Goal: Transaction & Acquisition: Book appointment/travel/reservation

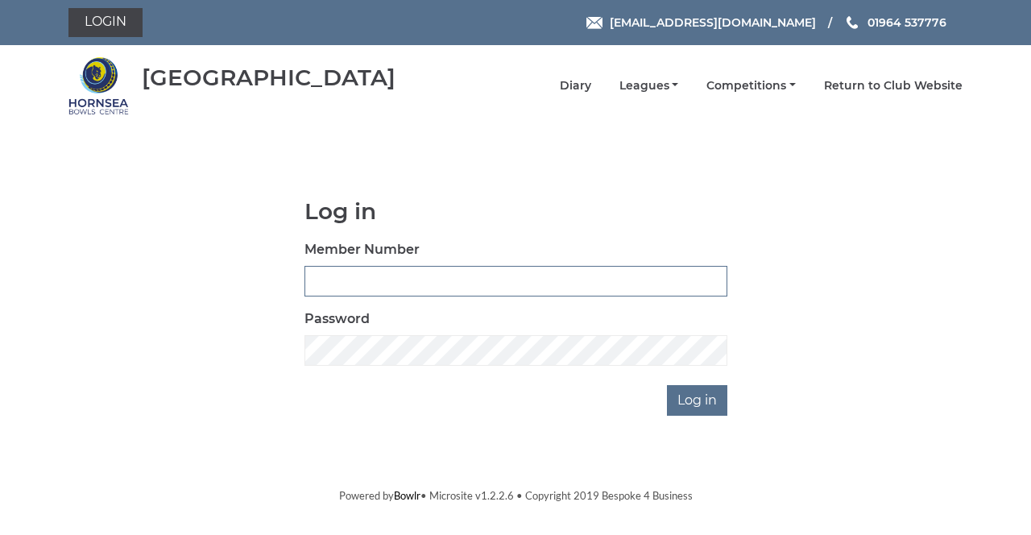
click at [323, 276] on input "Member Number" at bounding box center [516, 281] width 423 height 31
type input "0865"
click at [667, 385] on input "Log in" at bounding box center [697, 400] width 60 height 31
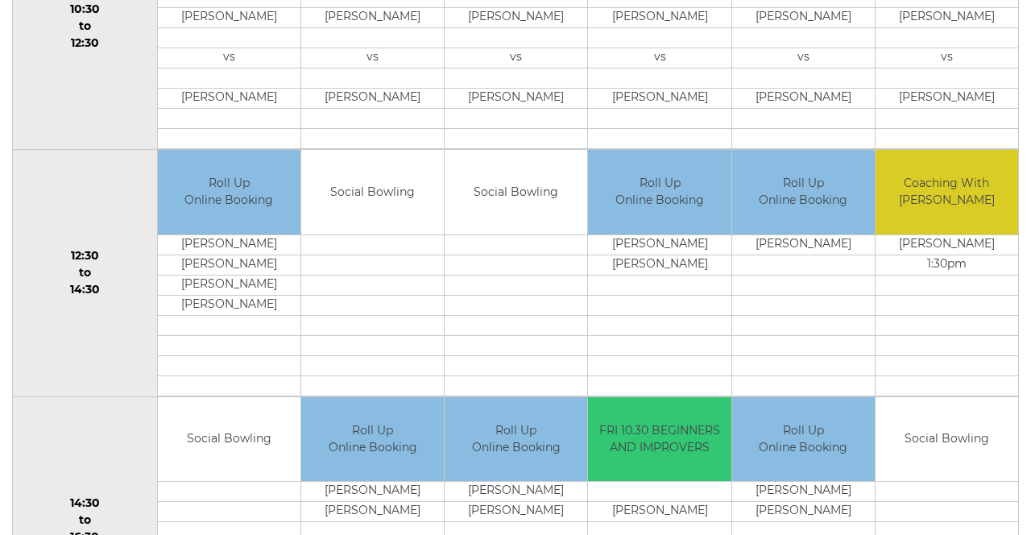
scroll to position [686, 0]
click at [202, 433] on td "Social Bowling" at bounding box center [229, 439] width 143 height 85
click at [939, 428] on td "Social Bowling" at bounding box center [947, 439] width 143 height 85
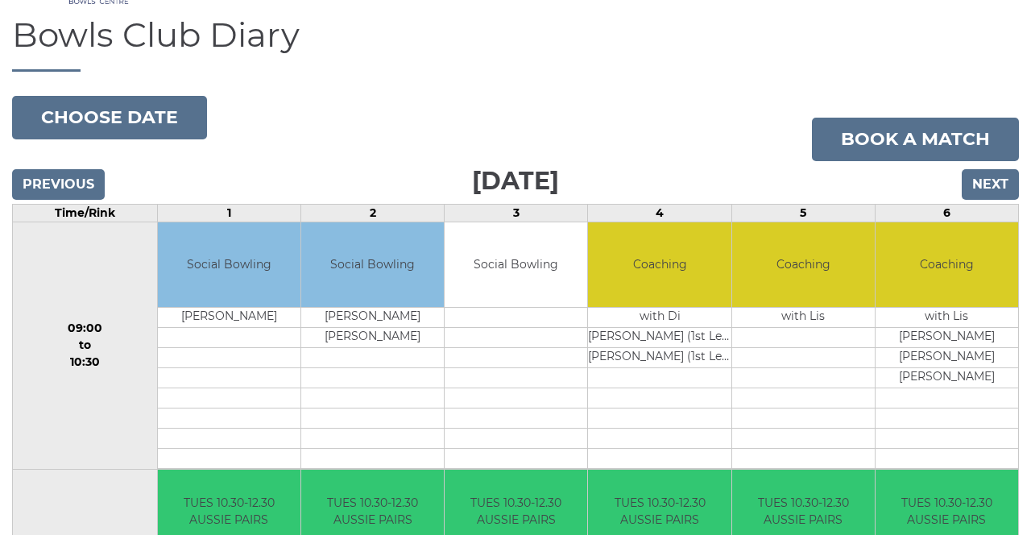
scroll to position [119, 0]
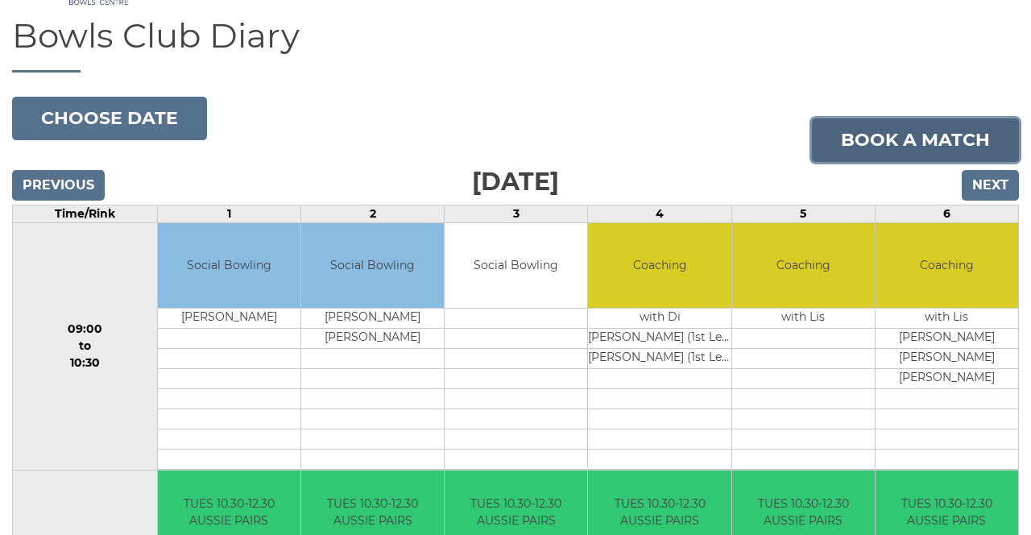
click at [862, 135] on link "Book a match" at bounding box center [915, 140] width 207 height 44
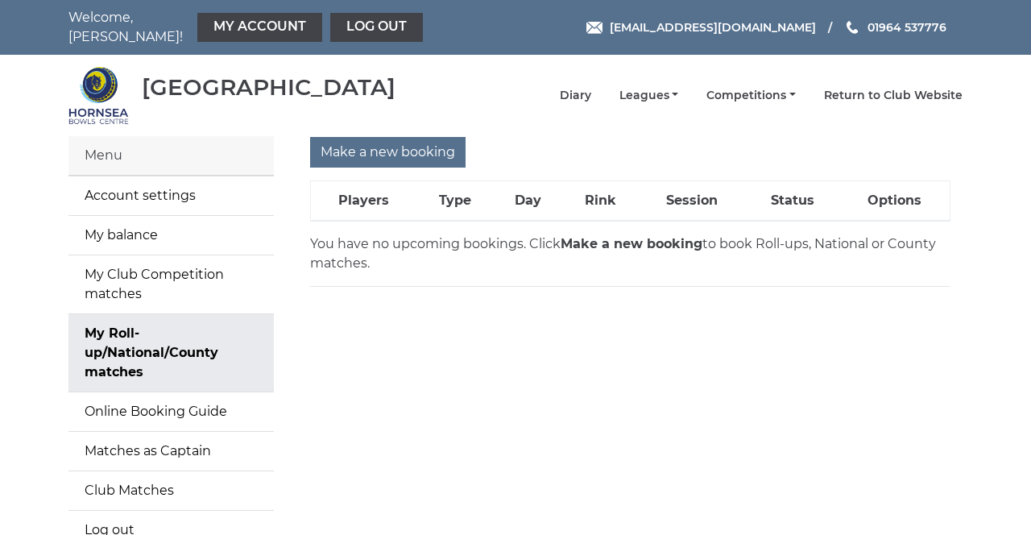
click at [112, 338] on link "My Roll-up/National/County matches" at bounding box center [170, 352] width 205 height 77
click at [0, 330] on main "Menu Account settings My balance My Club Competition matches My Roll-up/Nationa…" at bounding box center [515, 352] width 1031 height 433
click at [19, 136] on main "Menu Account settings My balance My Club Competition matches My Roll-up/Nationa…" at bounding box center [515, 352] width 1031 height 433
click at [24, 271] on main "Menu Account settings My balance My Club Competition matches My Roll-up/Nationa…" at bounding box center [515, 352] width 1031 height 433
click at [370, 143] on input "Make a new booking" at bounding box center [387, 152] width 155 height 31
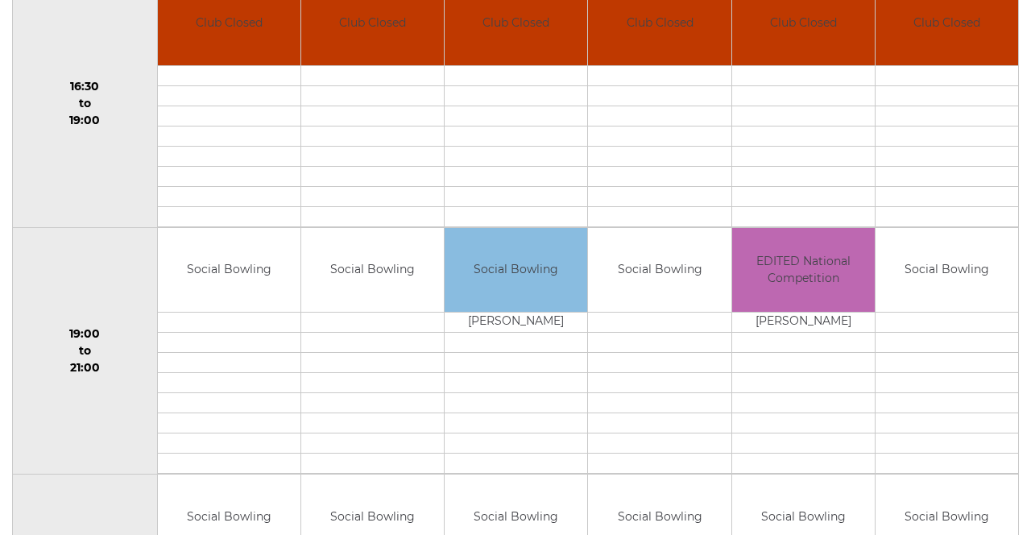
scroll to position [1336, 0]
click at [0, 0] on div "Book slot" at bounding box center [0, 0] width 0 height 0
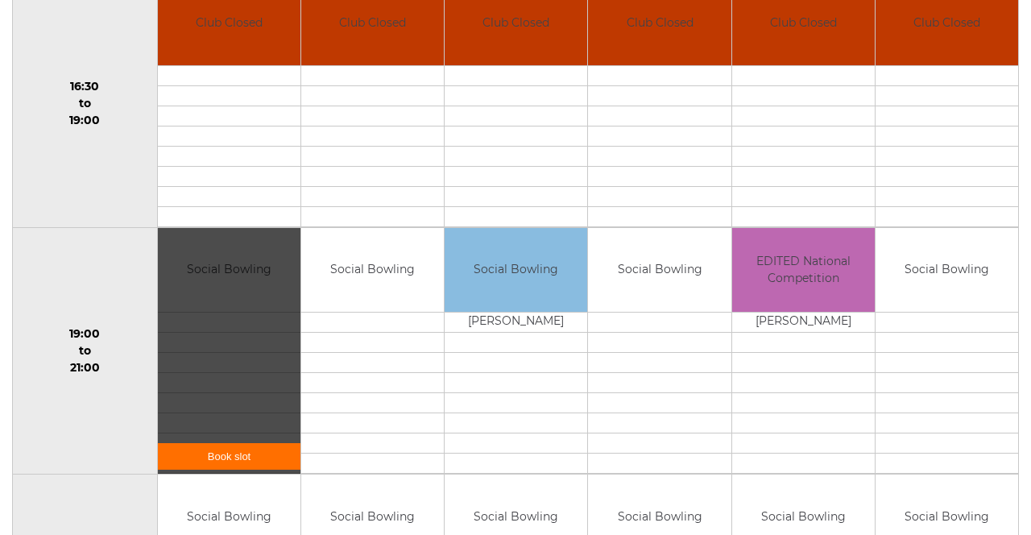
click at [74, 387] on td "19:00 to 21:00" at bounding box center [85, 350] width 145 height 247
click at [0, 0] on div "Book slot" at bounding box center [0, 0] width 0 height 0
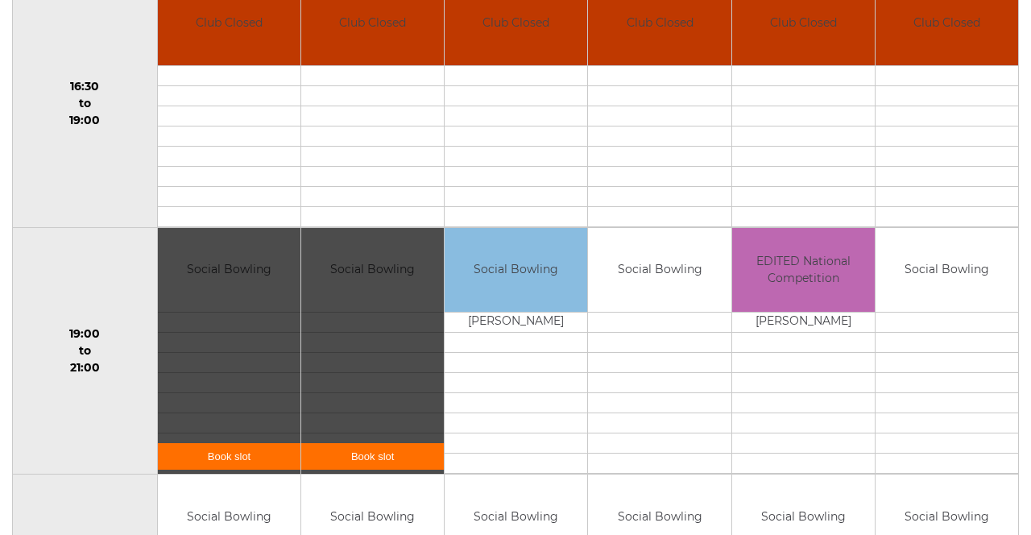
click at [192, 444] on link "Book slot" at bounding box center [229, 456] width 143 height 27
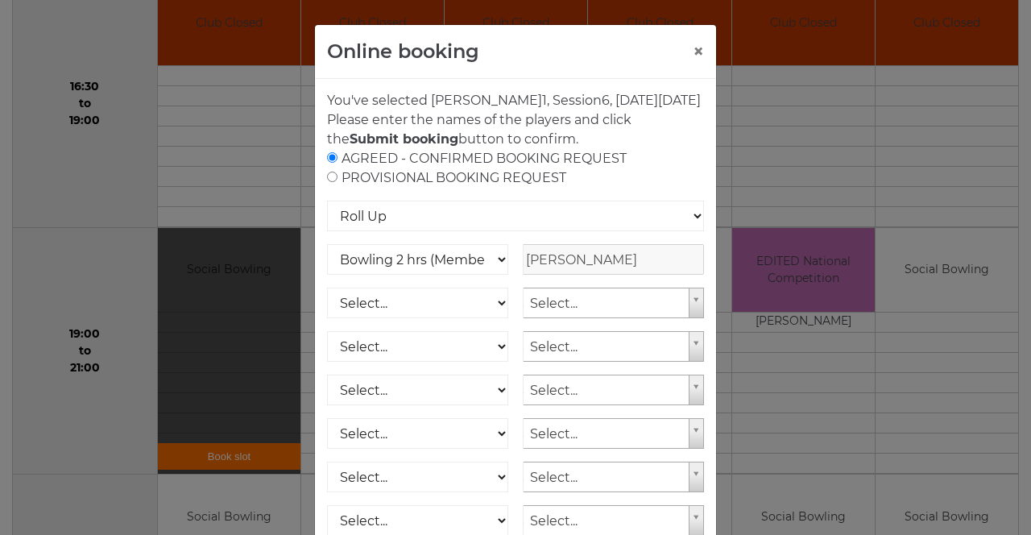
click at [52, 238] on div "Online booking × You've selected Rink 1 , Session 6 , on Tuesday 7th of October…" at bounding box center [515, 267] width 1031 height 535
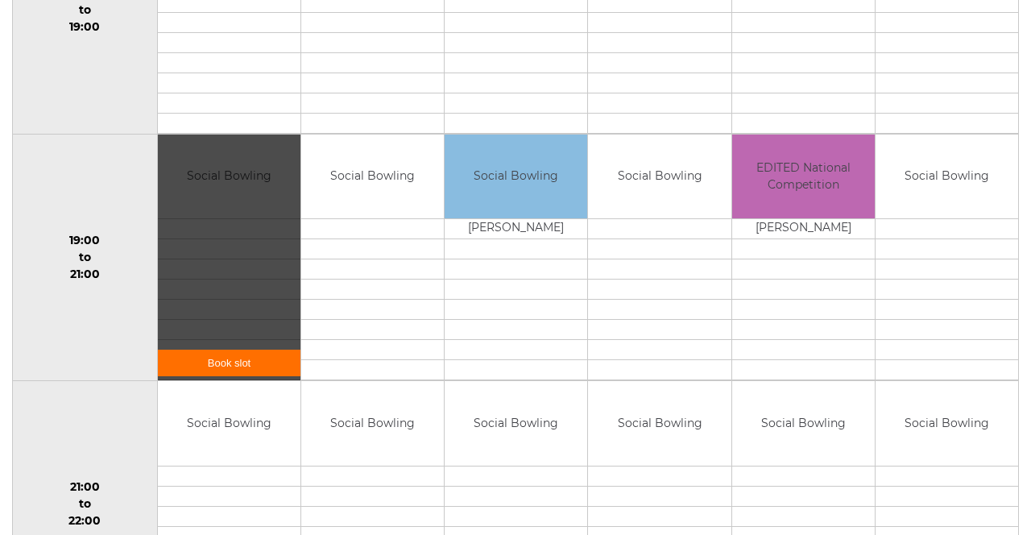
scroll to position [1436, 0]
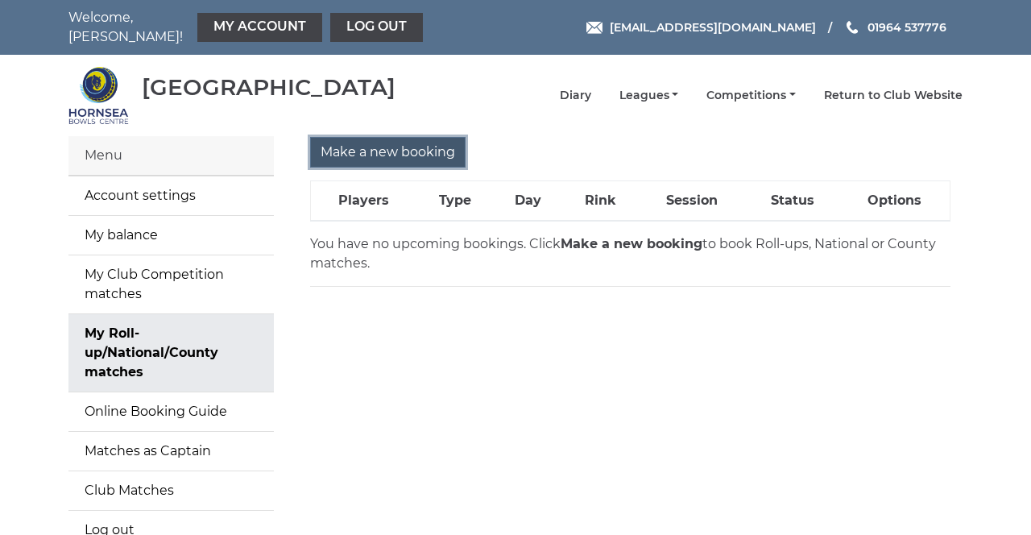
click at [361, 147] on input "Make a new booking" at bounding box center [387, 152] width 155 height 31
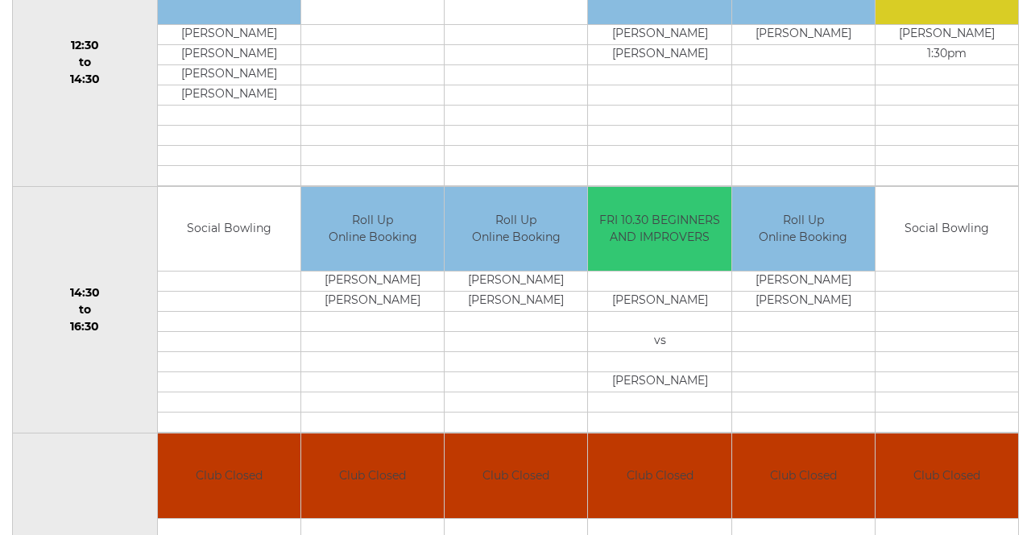
scroll to position [886, 0]
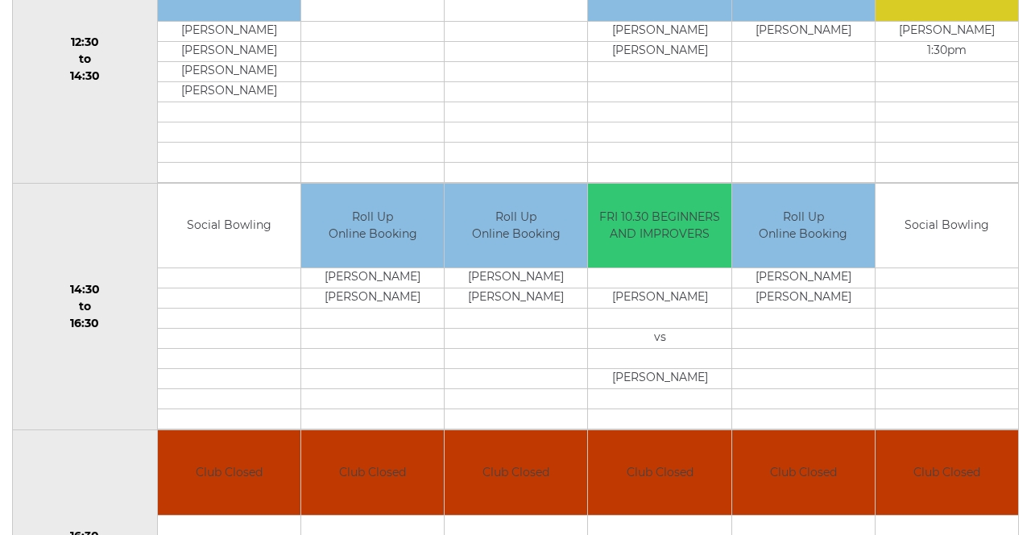
click at [91, 364] on td "14:30 to 16:30" at bounding box center [85, 306] width 145 height 247
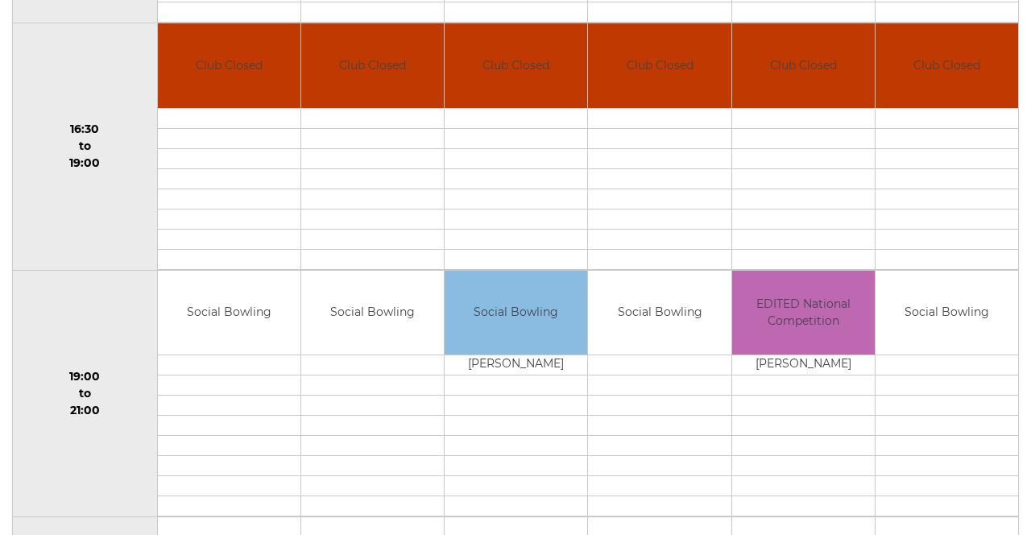
scroll to position [1292, 0]
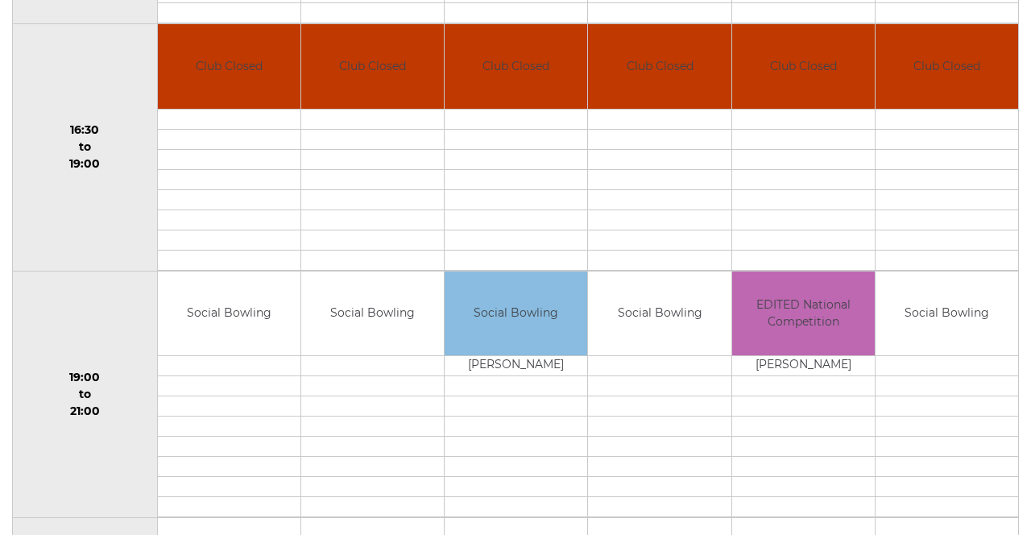
click at [64, 305] on td "19:00 to 21:00" at bounding box center [85, 394] width 145 height 247
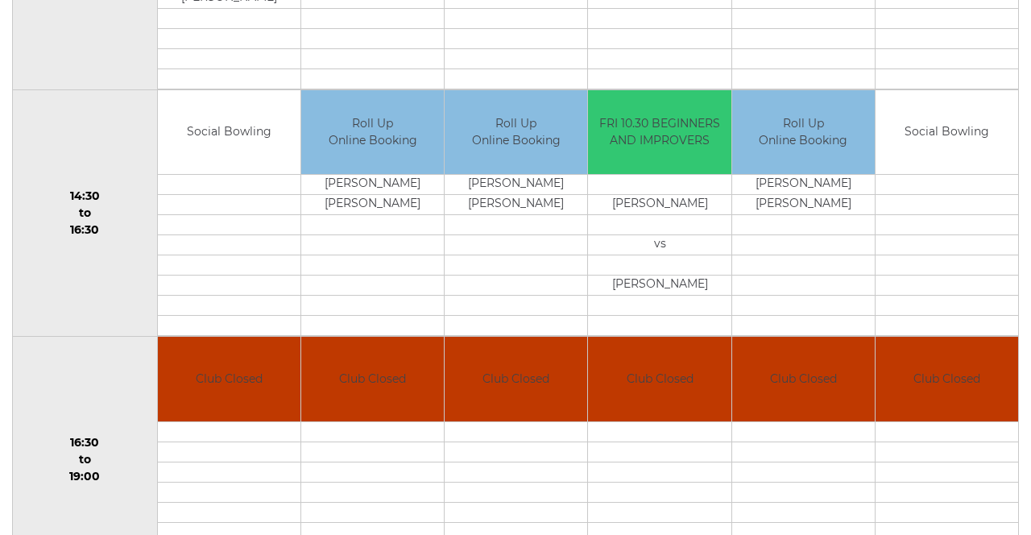
scroll to position [979, 0]
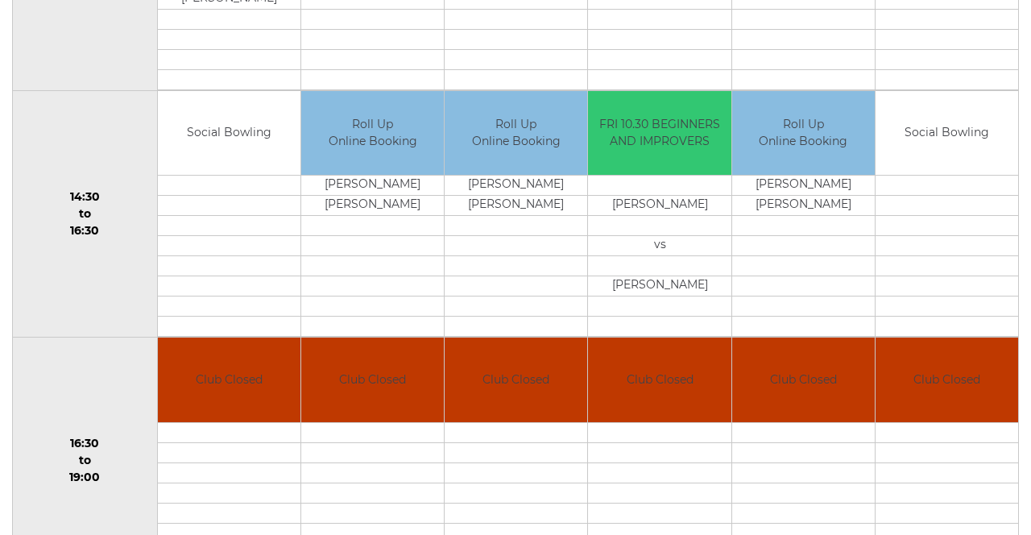
click at [0, 0] on div "Book slot" at bounding box center [0, 0] width 0 height 0
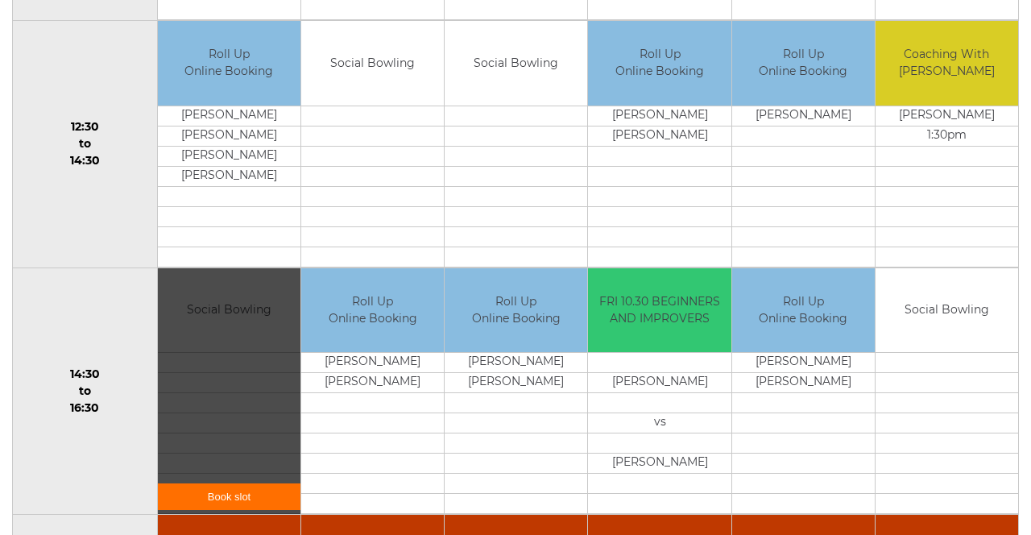
scroll to position [806, 0]
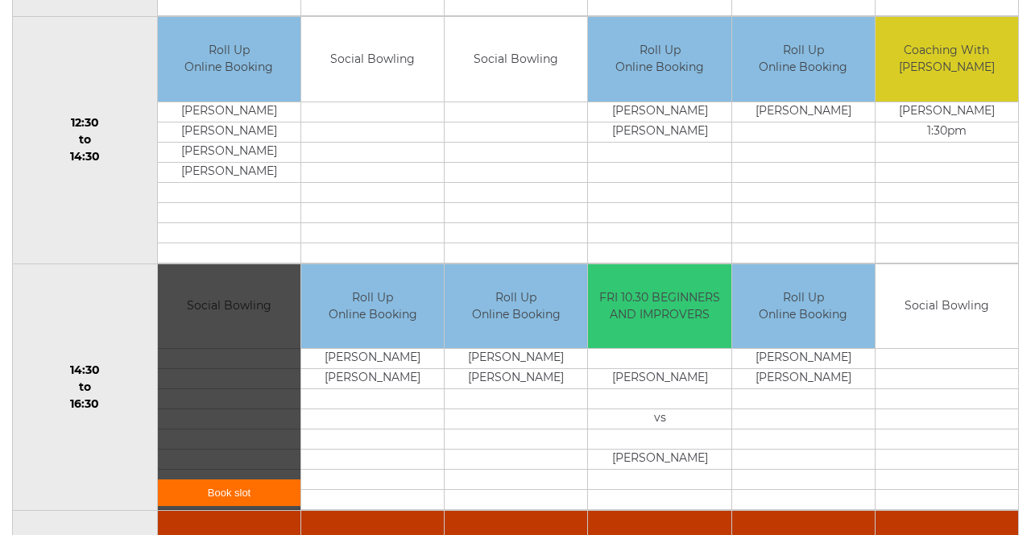
click at [95, 308] on td "14:30 to 16:30" at bounding box center [85, 386] width 145 height 247
click at [99, 321] on td "14:30 to 16:30" at bounding box center [85, 386] width 145 height 247
click at [164, 485] on link "Book slot" at bounding box center [229, 492] width 143 height 27
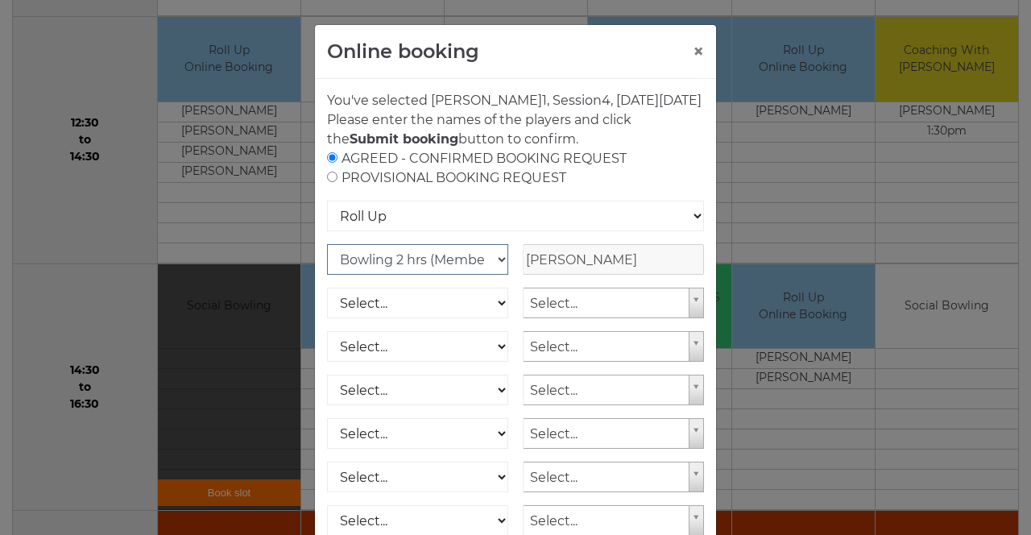
click at [370, 275] on select "Club Competition (Member) National (Member) Bowling 1.5 hrs (Member) Junior (Up…" at bounding box center [417, 259] width 181 height 31
select select "1_48"
click at [327, 263] on select "Club Competition (Member) National (Member) Bowling 1.5 hrs (Member) Junior (Up…" at bounding box center [417, 259] width 181 height 31
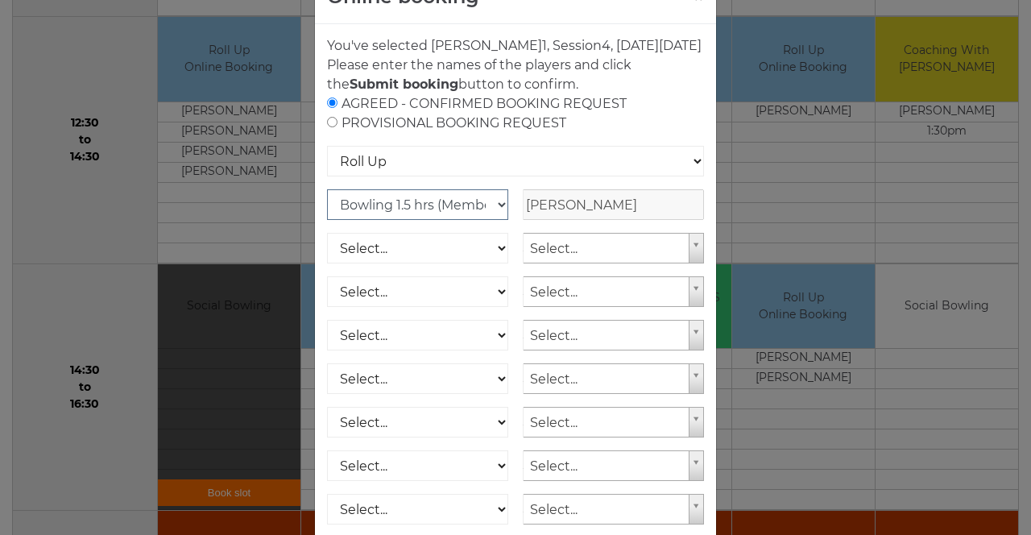
scroll to position [160, 0]
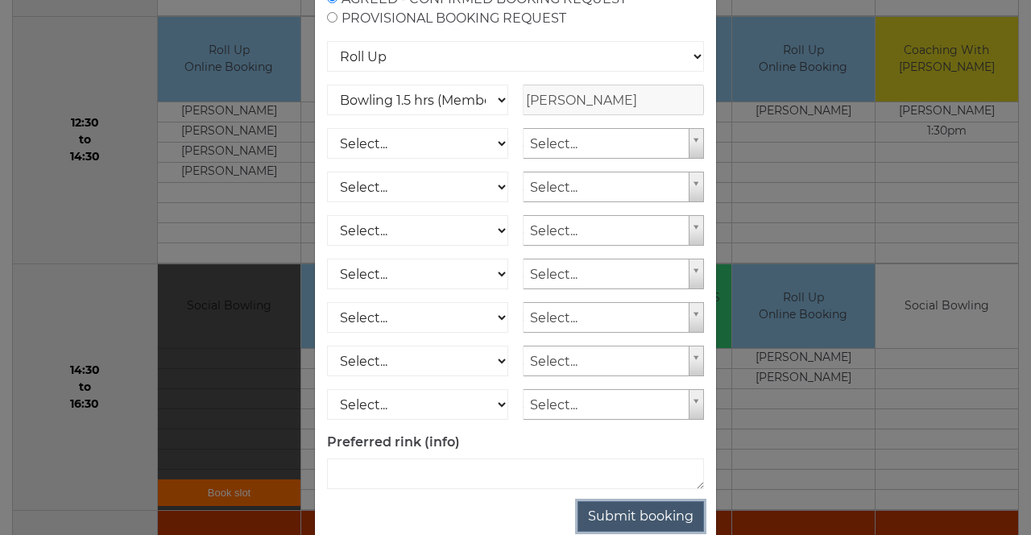
click at [627, 532] on button "Submit booking" at bounding box center [641, 516] width 126 height 31
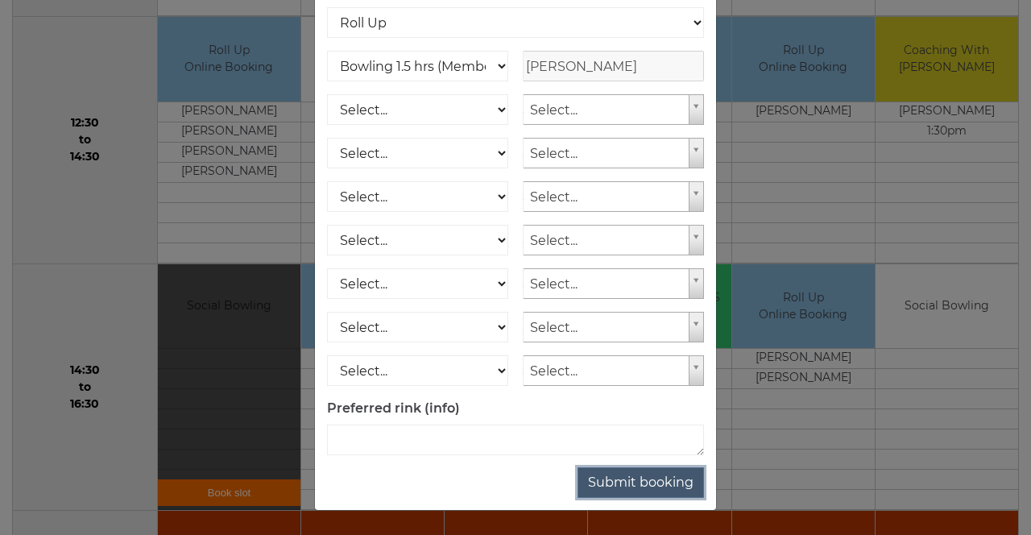
scroll to position [205, 0]
click at [624, 493] on button "Submit booking" at bounding box center [641, 482] width 126 height 31
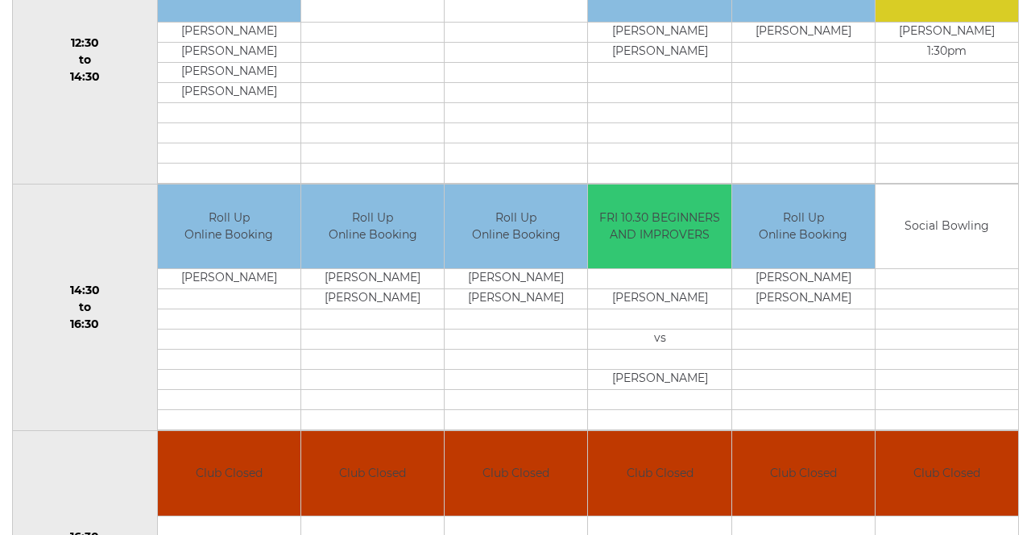
scroll to position [943, 0]
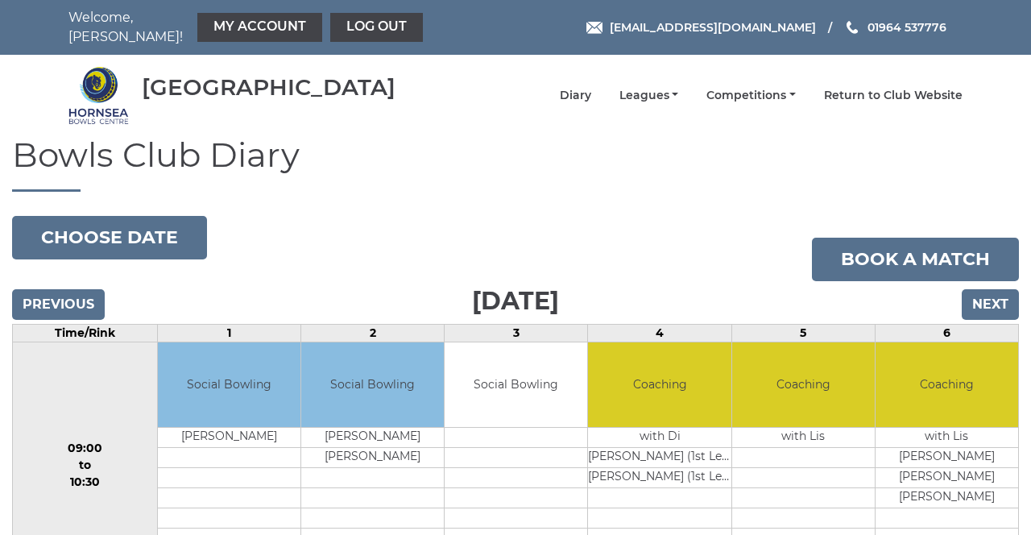
scroll to position [819, 0]
